Goal: Task Accomplishment & Management: Use online tool/utility

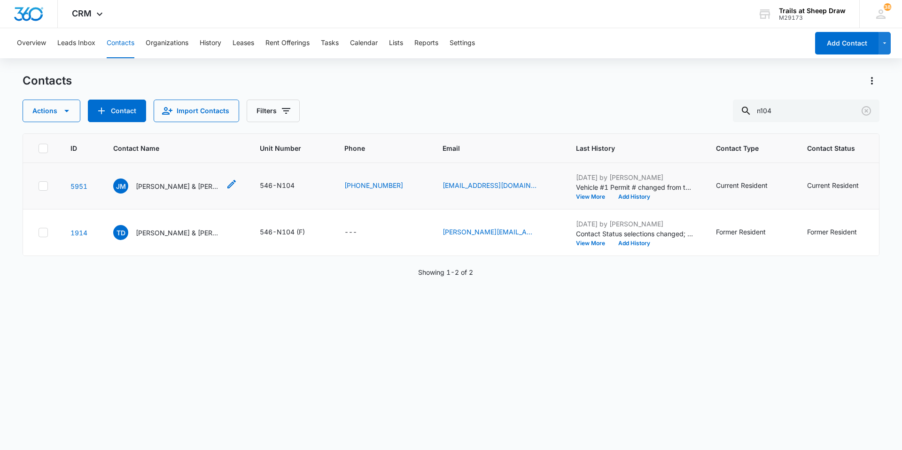
click at [188, 185] on p "[PERSON_NAME] & [PERSON_NAME]" at bounding box center [178, 186] width 85 height 10
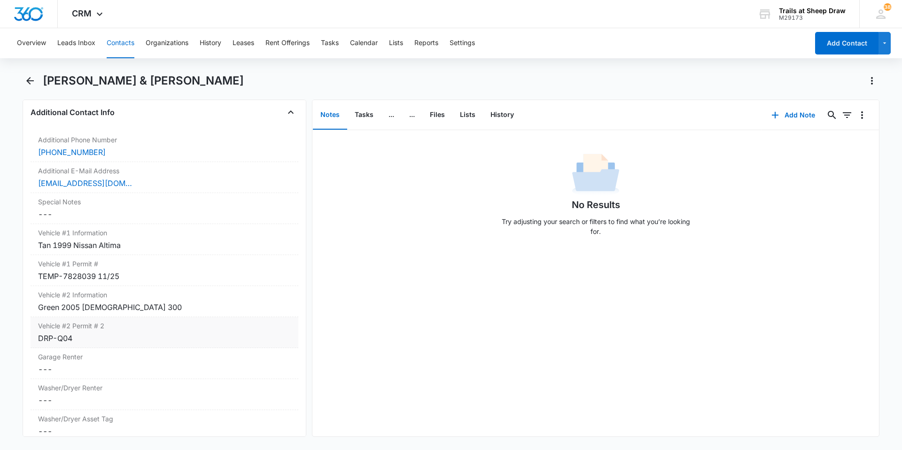
scroll to position [845, 0]
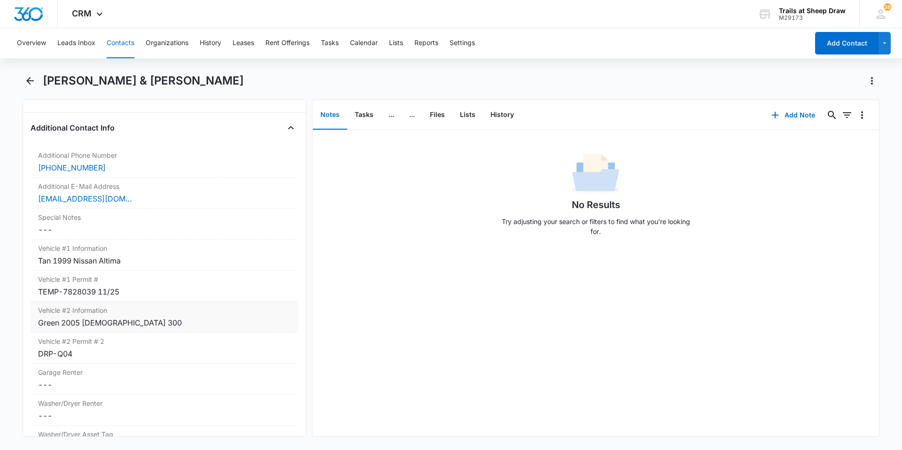
click at [132, 322] on div "Green 2005 [DEMOGRAPHIC_DATA] 300" at bounding box center [164, 322] width 253 height 11
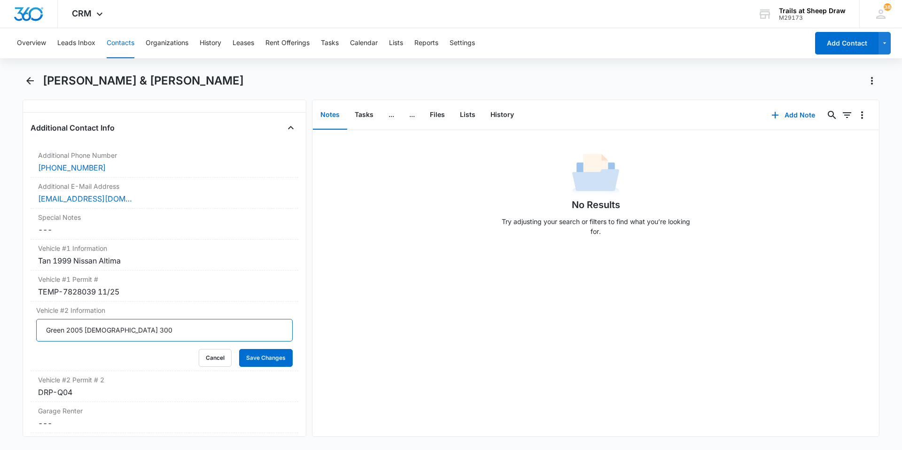
drag, startPoint x: 149, startPoint y: 333, endPoint x: -122, endPoint y: 327, distance: 271.0
click at [0, 327] on html "CRM Apps Reputation Websites Forms CRM Email Social Content Ads Intelligence Fi…" at bounding box center [451, 225] width 902 height 450
click at [262, 356] on button "Save Changes" at bounding box center [266, 358] width 54 height 18
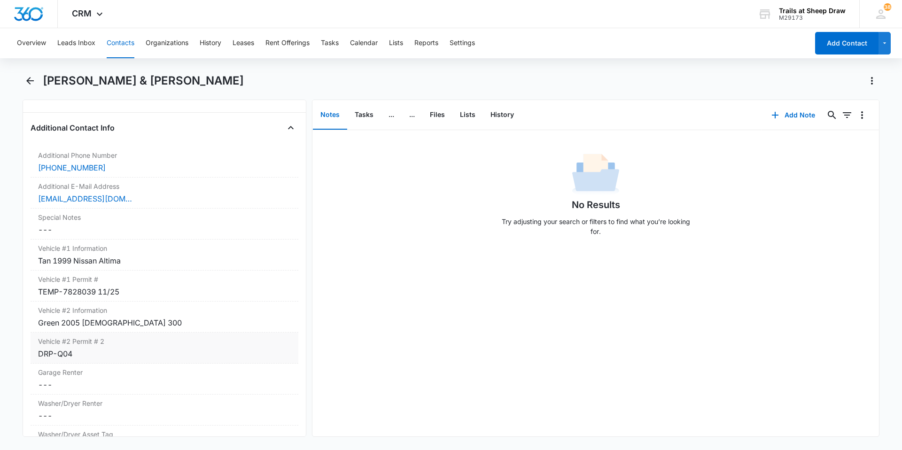
click at [95, 357] on div "DRP-Q04" at bounding box center [164, 353] width 253 height 11
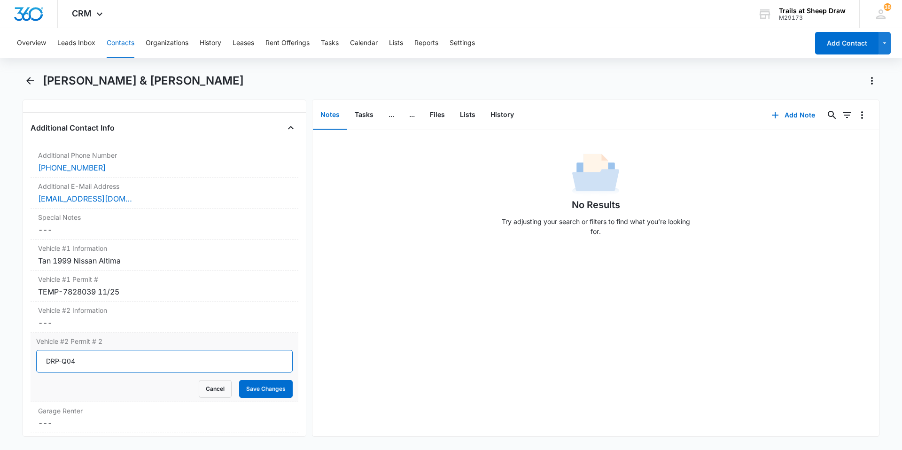
click at [119, 357] on input "DRP-Q04" at bounding box center [164, 361] width 256 height 23
drag, startPoint x: 21, startPoint y: 363, endPoint x: -50, endPoint y: 352, distance: 71.7
click at [0, 352] on html "CRM Apps Reputation Websites Forms CRM Email Social Content Ads Intelligence Fi…" at bounding box center [451, 225] width 902 height 450
click at [273, 386] on button "Save Changes" at bounding box center [266, 389] width 54 height 18
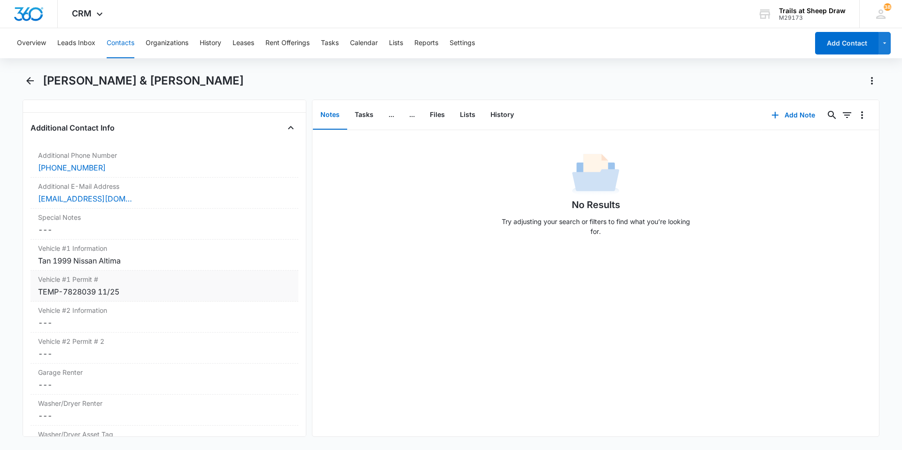
click at [156, 293] on div "TEMP-7828039 11/25" at bounding box center [164, 291] width 253 height 11
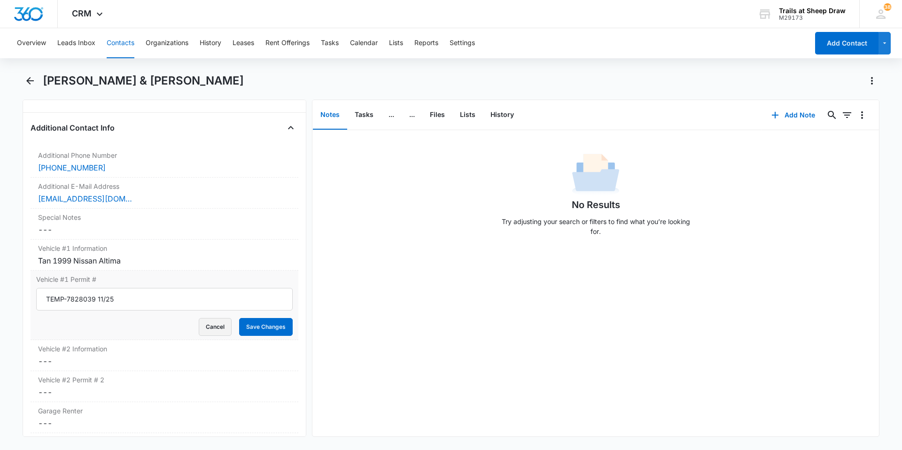
click at [205, 323] on button "Cancel" at bounding box center [215, 327] width 33 height 18
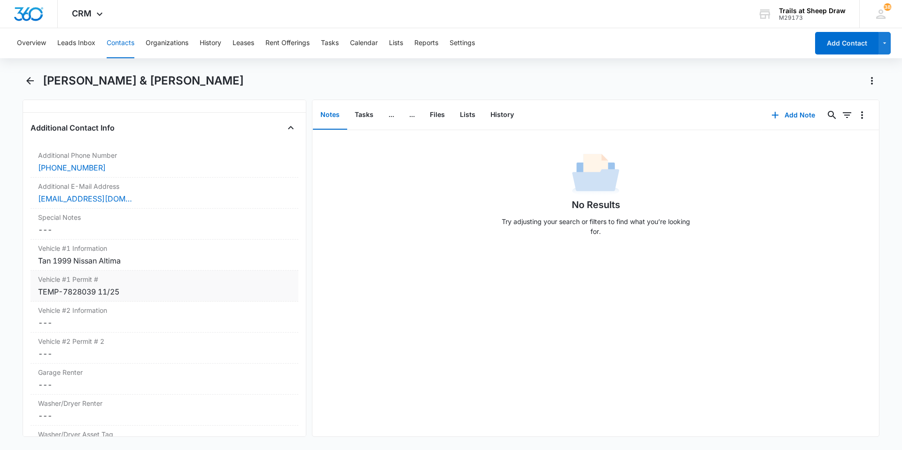
click at [141, 297] on div "TEMP-7828039 11/25" at bounding box center [164, 291] width 253 height 11
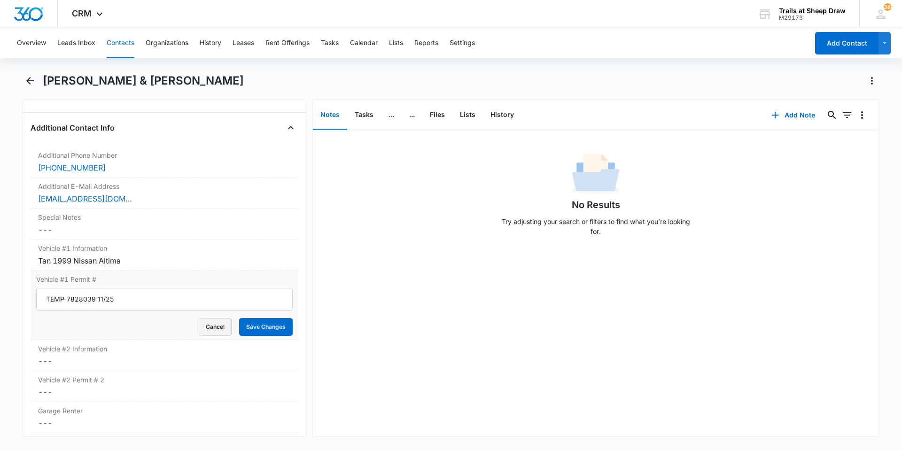
click at [212, 329] on button "Cancel" at bounding box center [215, 327] width 33 height 18
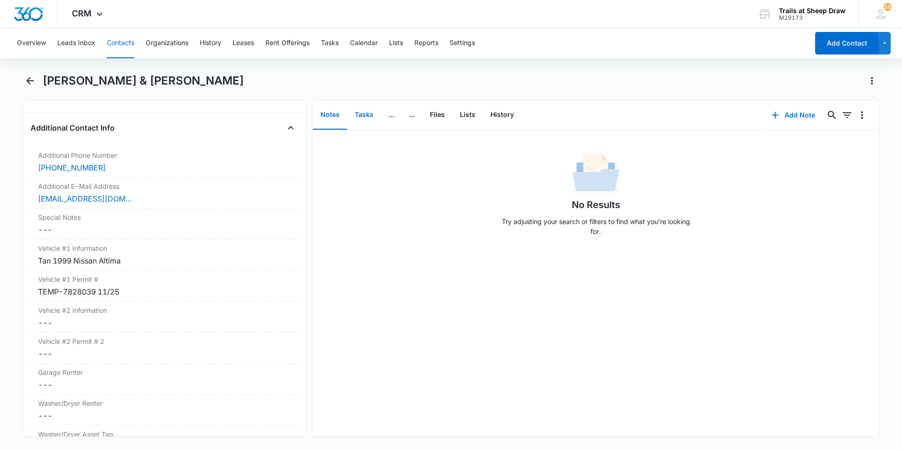
click at [377, 112] on button "Tasks" at bounding box center [364, 114] width 34 height 29
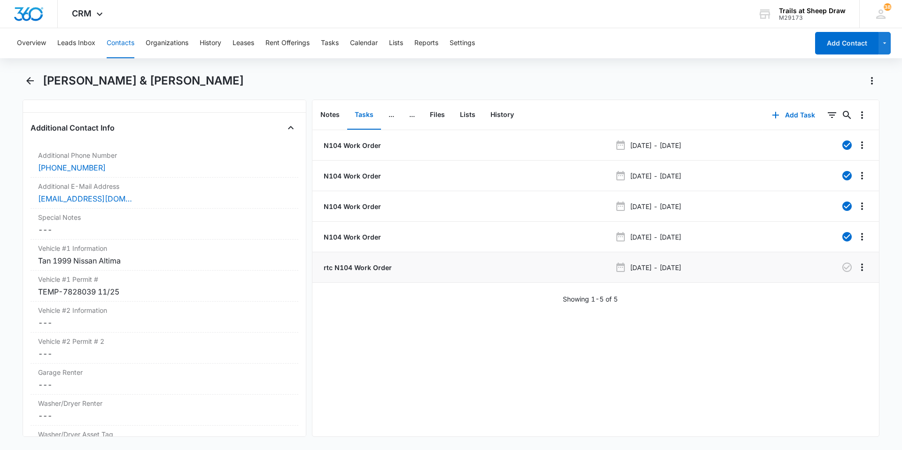
click at [375, 266] on p "rtc N104 Work Order" at bounding box center [357, 268] width 70 height 10
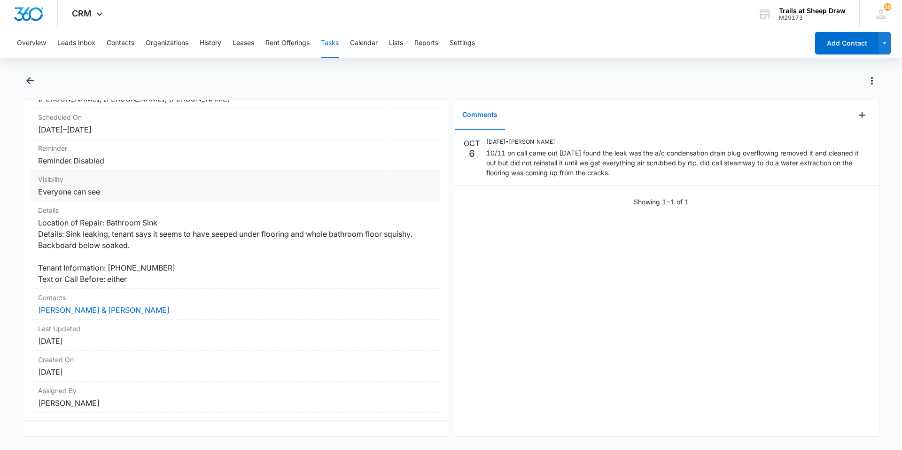
scroll to position [110, 0]
